Goal: Check status: Check status

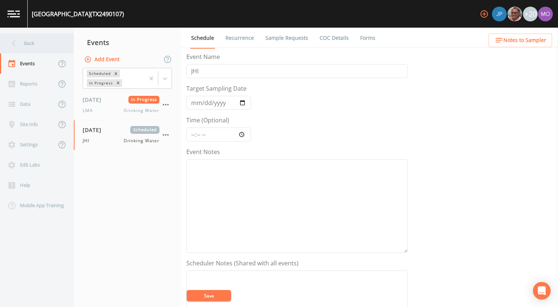
click at [48, 39] on div "Back" at bounding box center [33, 43] width 66 height 20
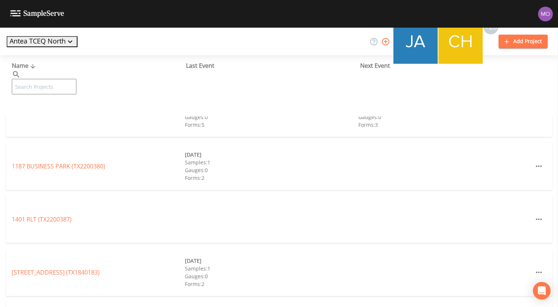
click at [65, 79] on input "text" at bounding box center [44, 86] width 65 height 15
paste input "TX2490016"
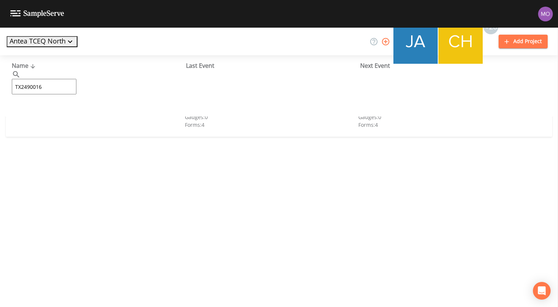
type input "TX2490016"
click at [56, 115] on link "[GEOGRAPHIC_DATA] (TX2490016)" at bounding box center [59, 113] width 94 height 8
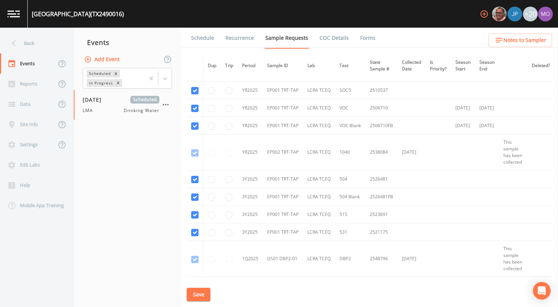
scroll to position [626, 0]
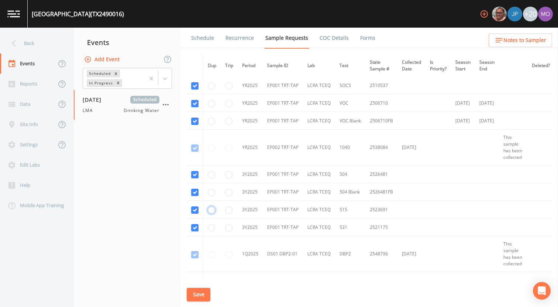
click at [211, 211] on input "radio" at bounding box center [211, 210] width 7 height 7
radio input "true"
click at [199, 291] on button "Save" at bounding box center [199, 295] width 24 height 14
click at [201, 291] on button "Save" at bounding box center [199, 295] width 24 height 14
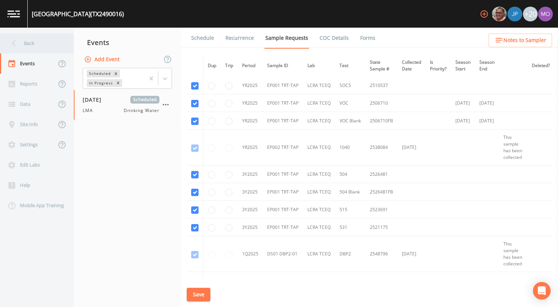
click at [42, 41] on div "Back" at bounding box center [33, 43] width 66 height 20
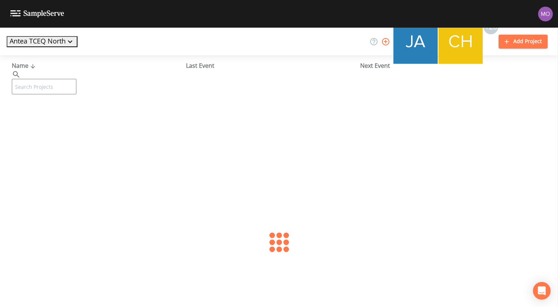
click at [58, 79] on input "text" at bounding box center [44, 86] width 65 height 15
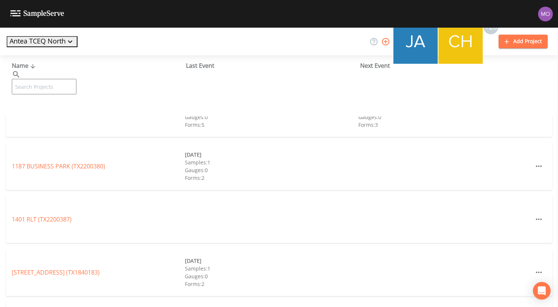
paste input "TX0720001"
type input "TX0720001"
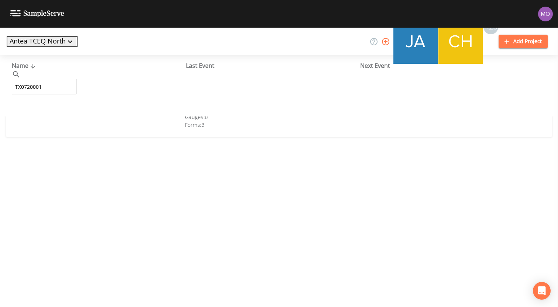
click at [62, 115] on link "CITY OF [GEOGRAPHIC_DATA] (TX0720001)" at bounding box center [70, 113] width 116 height 8
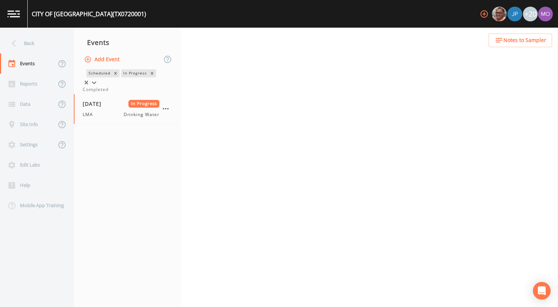
click at [121, 77] on div "In Progress" at bounding box center [134, 73] width 27 height 8
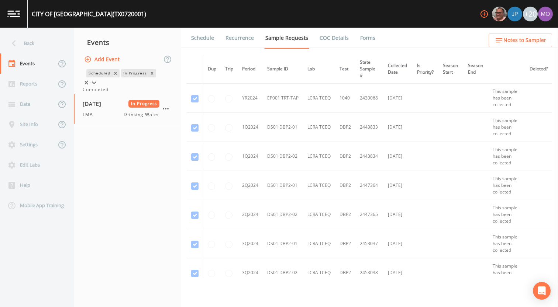
click at [105, 93] on div "Completed" at bounding box center [127, 89] width 89 height 7
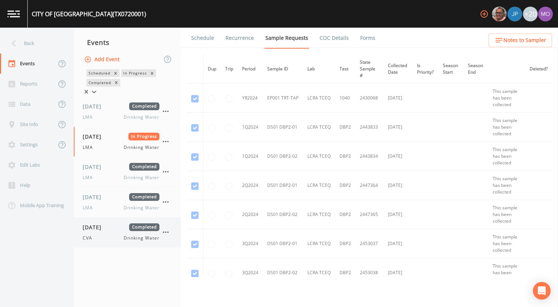
click at [98, 235] on div "[DATE] Completed CVA Drinking Water" at bounding box center [121, 233] width 77 height 18
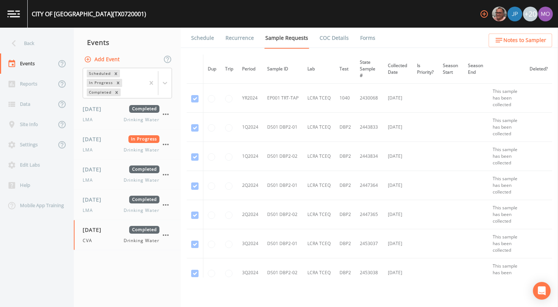
click at [365, 39] on link "Forms" at bounding box center [367, 38] width 17 height 21
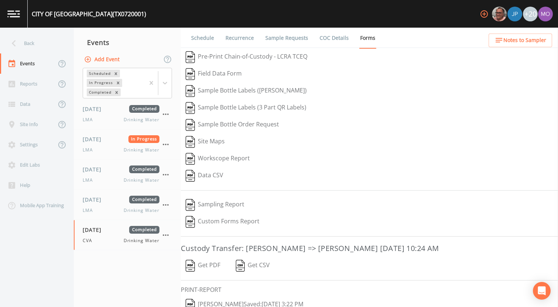
scroll to position [31, 0]
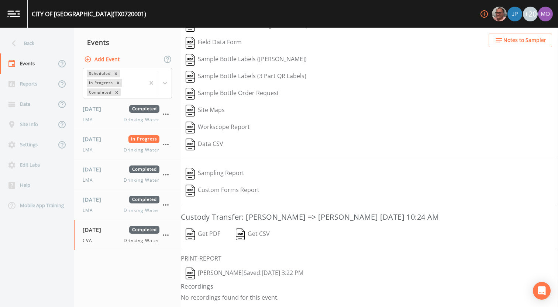
click at [191, 275] on img "button" at bounding box center [190, 274] width 9 height 12
click at [45, 46] on div "Back" at bounding box center [33, 43] width 66 height 20
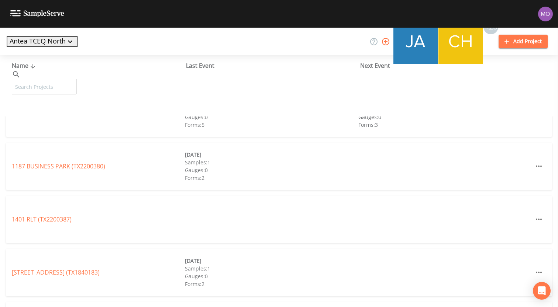
click at [53, 79] on input "text" at bounding box center [44, 86] width 65 height 15
paste input "TX0720028"
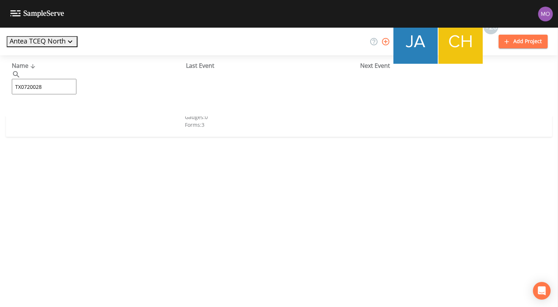
type input "TX0720028"
click at [65, 112] on link "[GEOGRAPHIC_DATA] (TX0720028)" at bounding box center [55, 113] width 87 height 8
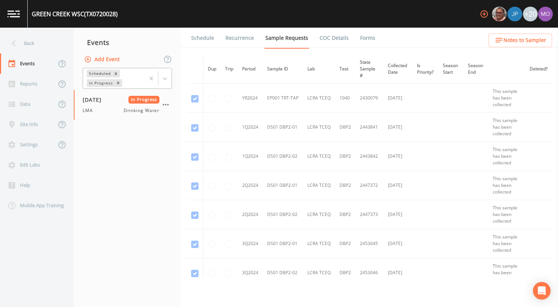
click at [101, 86] on div "In Progress" at bounding box center [100, 83] width 27 height 8
click at [101, 93] on div "Completed" at bounding box center [127, 89] width 89 height 7
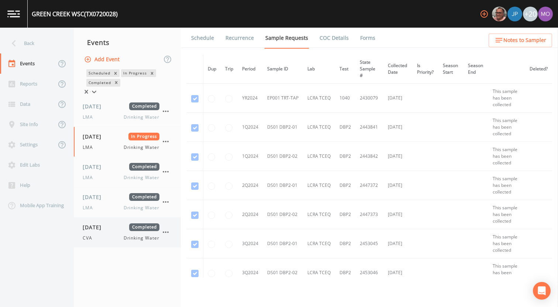
click at [107, 231] on span "[DATE]" at bounding box center [95, 228] width 24 height 8
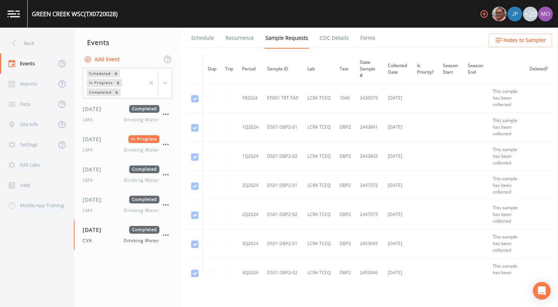
click at [359, 39] on link "Forms" at bounding box center [367, 38] width 17 height 21
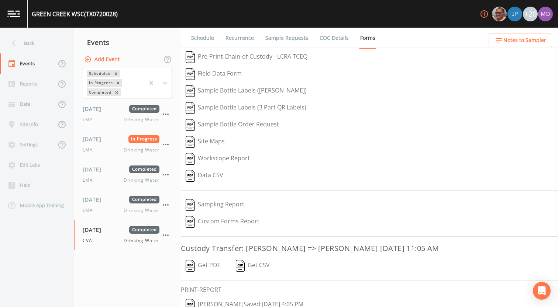
scroll to position [31, 0]
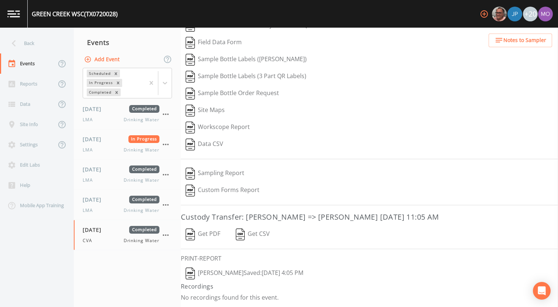
click at [193, 272] on img "button" at bounding box center [190, 274] width 9 height 12
